Goal: Information Seeking & Learning: Learn about a topic

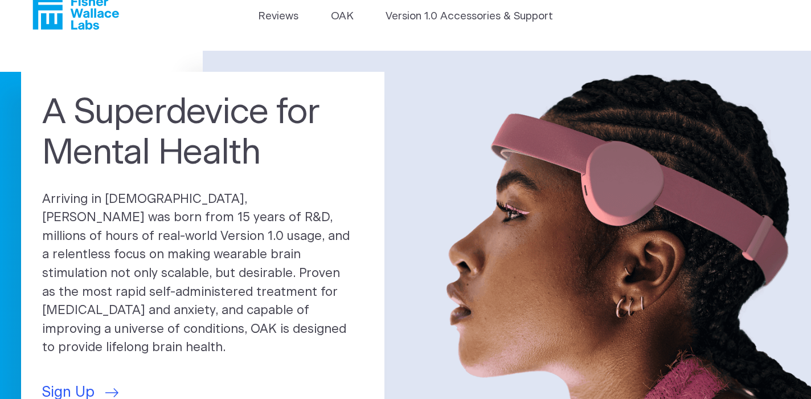
scroll to position [29, 0]
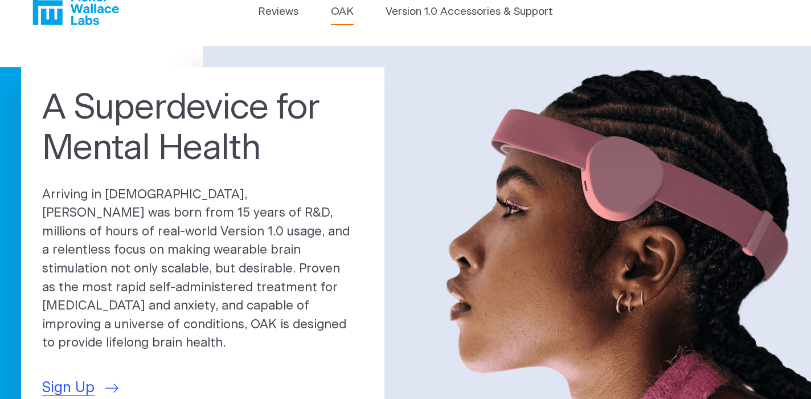
click at [346, 16] on link "OAK" at bounding box center [342, 12] width 23 height 16
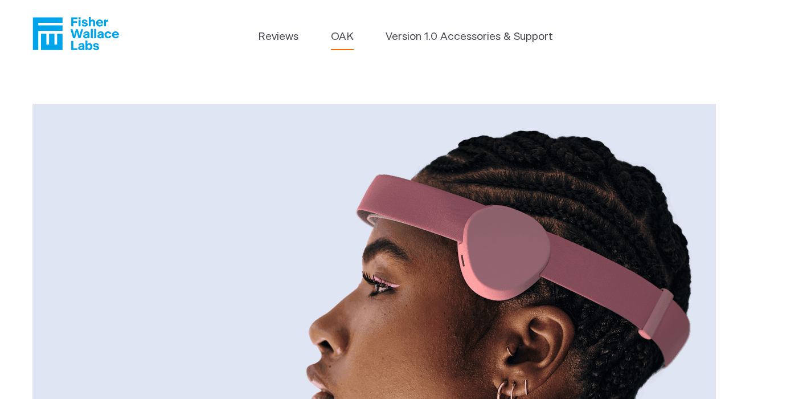
scroll to position [14, 0]
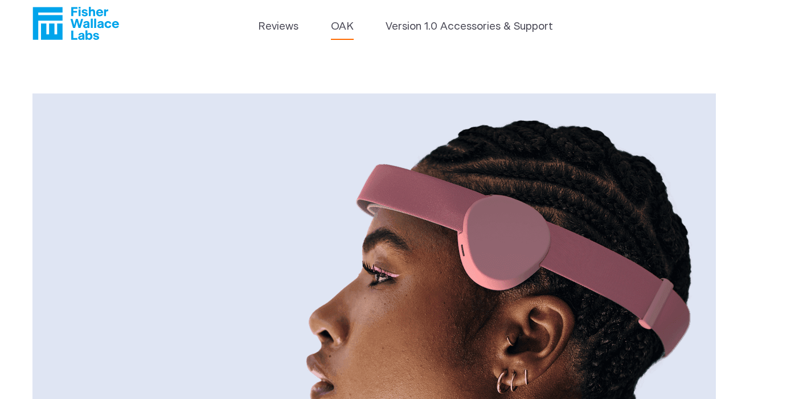
click at [427, 14] on header "Reviews OAK Version 1.0 Accessories & Support" at bounding box center [405, 23] width 811 height 75
click at [427, 22] on link "Version 1.0 Accessories & Support" at bounding box center [469, 27] width 167 height 16
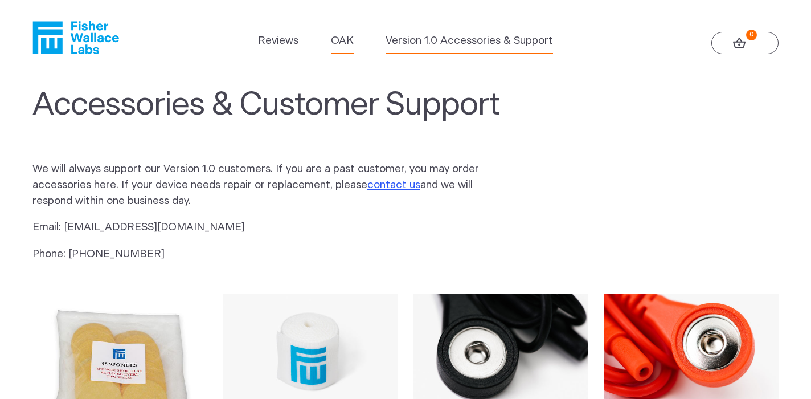
click at [345, 40] on link "OAK" at bounding box center [342, 41] width 23 height 16
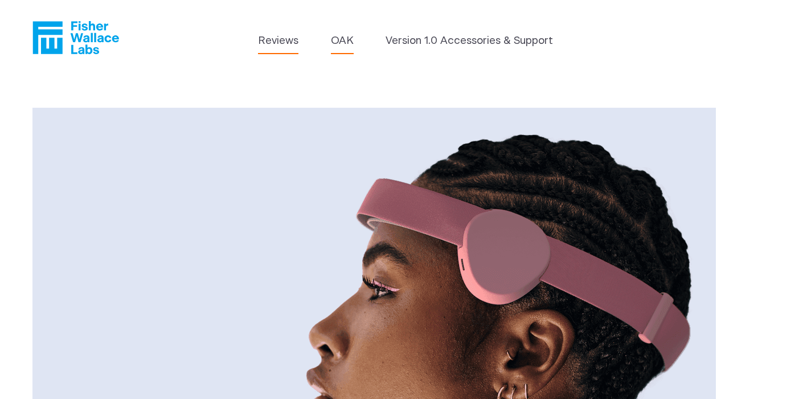
click at [279, 43] on link "Reviews" at bounding box center [278, 41] width 40 height 16
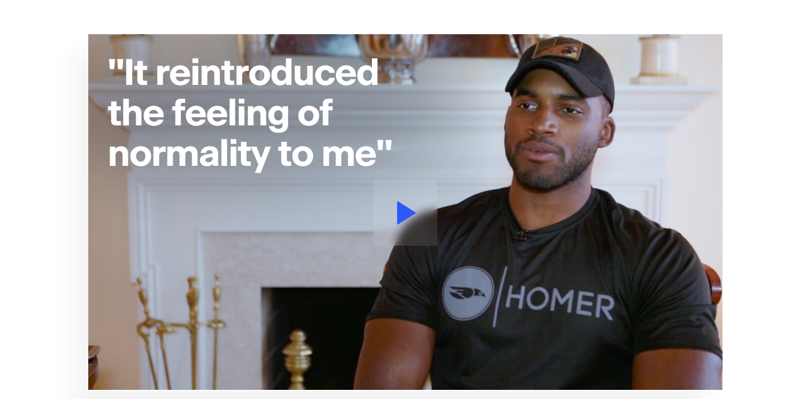
scroll to position [227, 0]
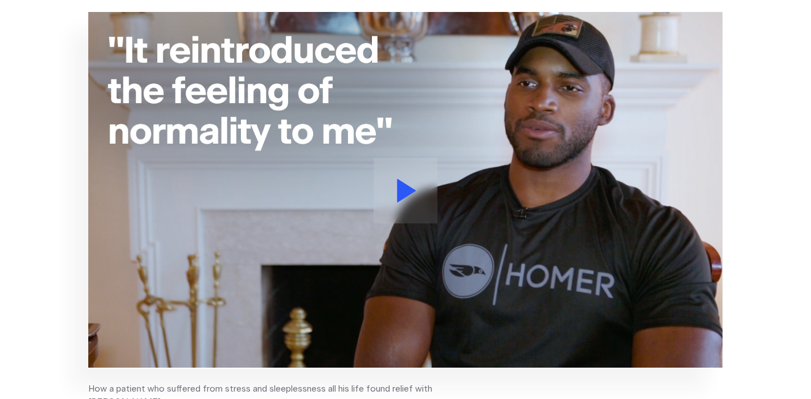
click at [400, 199] on icon at bounding box center [406, 190] width 19 height 23
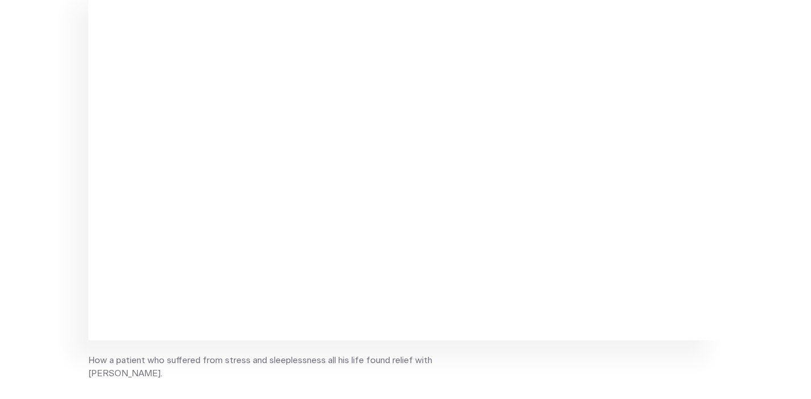
scroll to position [212, 0]
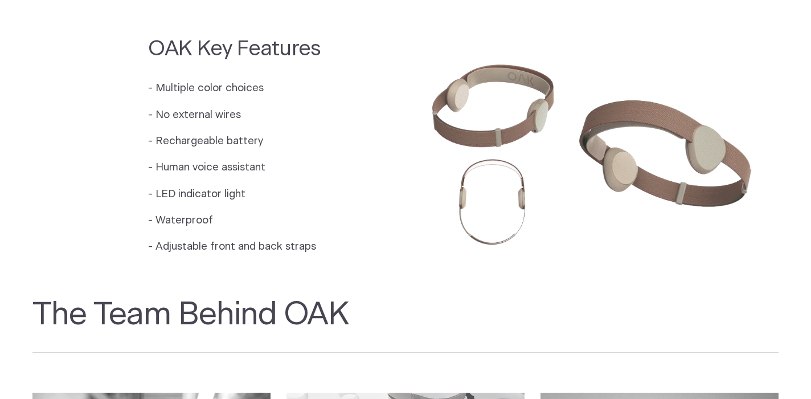
scroll to position [1007, 0]
